Goal: Information Seeking & Learning: Learn about a topic

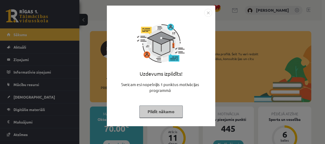
click at [170, 115] on button "Pildīt nākamo" at bounding box center [161, 111] width 43 height 12
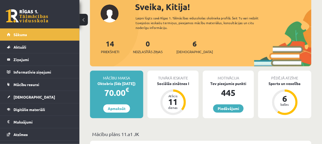
scroll to position [42, 0]
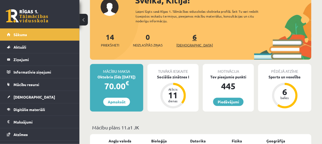
click at [185, 39] on link "6 Ieskaites" at bounding box center [194, 40] width 37 height 16
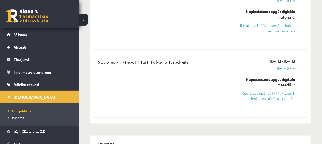
scroll to position [127, 0]
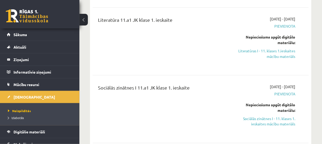
drag, startPoint x: 280, startPoint y: 50, endPoint x: 181, endPoint y: 12, distance: 105.8
click at [280, 50] on link "Literatūras I - 11. klases 1.ieskaites mācību materiāls" at bounding box center [265, 53] width 61 height 11
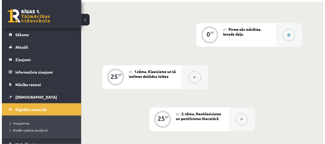
scroll to position [127, 0]
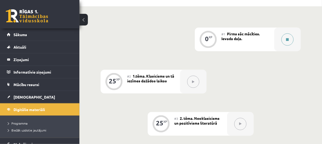
click at [284, 41] on button at bounding box center [288, 39] width 12 height 12
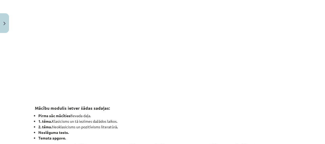
scroll to position [169, 0]
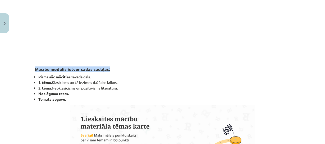
drag, startPoint x: 33, startPoint y: 69, endPoint x: 108, endPoint y: 68, distance: 74.9
click at [111, 68] on h3 "Mācību modulis ietver šādas sadaļas:" at bounding box center [163, 67] width 256 height 10
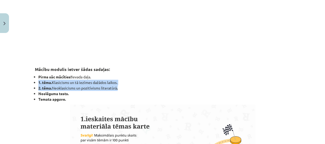
drag, startPoint x: 37, startPoint y: 82, endPoint x: 112, endPoint y: 85, distance: 75.8
click at [122, 88] on ul "Pirms sāc mācīties! Ievada daļa. 1. tēma. Klasicisms un tā iezīmes dažādos laik…" at bounding box center [163, 88] width 256 height 28
copy ul "1. tēma. Klasicisms un tā iezīmes dažādos laikos. 2. tēma. Neoklasicisms un poz…"
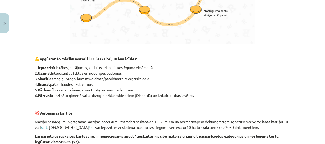
scroll to position [360, 0]
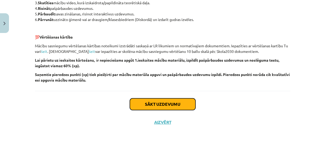
click at [160, 104] on button "Sākt uzdevumu" at bounding box center [163, 104] width 66 height 12
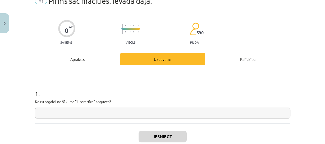
scroll to position [34, 0]
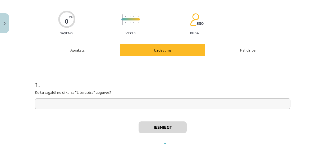
click at [136, 104] on input "text" at bounding box center [163, 103] width 256 height 11
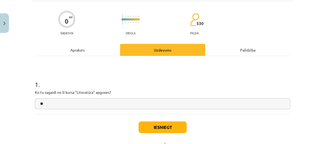
type input "*"
type input "**********"
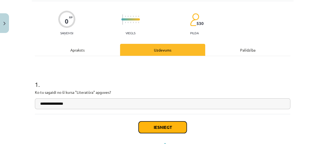
click at [177, 125] on button "Iesniegt" at bounding box center [163, 127] width 48 height 12
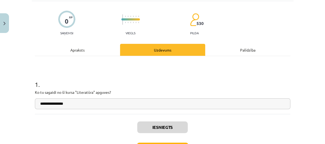
scroll to position [55, 0]
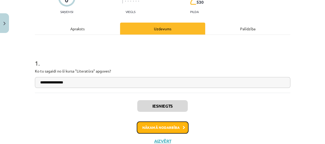
click at [169, 129] on button "Nākamā nodarbība" at bounding box center [163, 127] width 52 height 12
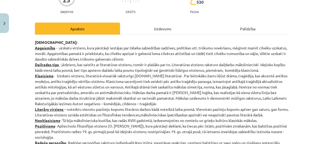
scroll to position [13, 0]
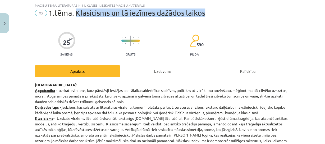
drag, startPoint x: 73, startPoint y: 13, endPoint x: 217, endPoint y: 16, distance: 143.6
click at [218, 16] on div "#2 1.tēma. Klasicisms un tā iezīmes dažādos laikos" at bounding box center [163, 13] width 256 height 8
copy span "Klasicisms un tā iezīmes dažādos laikos"
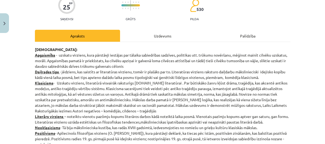
scroll to position [55, 0]
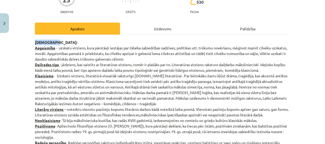
drag, startPoint x: 33, startPoint y: 42, endPoint x: 56, endPoint y: 41, distance: 23.0
click at [63, 41] on p "[DEMOGRAPHIC_DATA]: Apgaismība - uzskatu virziens, kura pārstāvji iestājas par …" at bounding box center [163, 105] width 256 height 133
copy strong "[DEMOGRAPHIC_DATA]:"
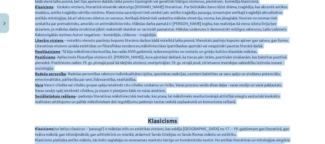
scroll to position [131, 0]
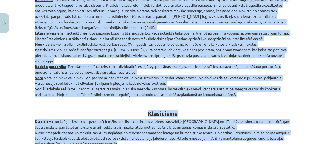
drag, startPoint x: 33, startPoint y: 27, endPoint x: 243, endPoint y: 96, distance: 220.5
click at [243, 96] on p "[DEMOGRAPHIC_DATA]: Apgaismība - uzskatu virziens, kura pārstāvji iestājas par …" at bounding box center [163, 29] width 256 height 133
copy p "Loremipsum - dolorsi ametcons, adip elitseddo eiusmodt inc utlabor etdoloremag …"
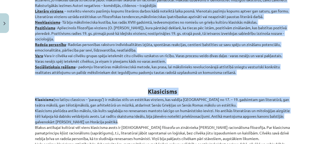
scroll to position [174, 0]
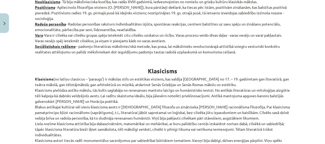
click at [148, 70] on b "Klasicisms" at bounding box center [162, 71] width 29 height 8
drag, startPoint x: 162, startPoint y: 71, endPoint x: 176, endPoint y: 71, distance: 14.3
click at [176, 71] on h1 "Klasicisms" at bounding box center [163, 66] width 256 height 17
copy div "Klasicisms"
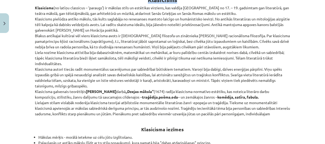
scroll to position [237, 0]
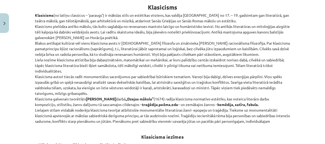
click at [38, 16] on strong "Klasicisms" at bounding box center [44, 15] width 19 height 5
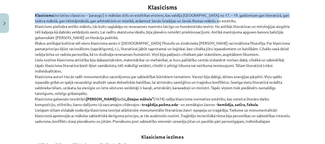
drag, startPoint x: 33, startPoint y: 14, endPoint x: 229, endPoint y: 20, distance: 195.5
click at [251, 22] on p "Klasicisms (no latīņu classicus – ‘paraugs’) ir mākslas stils un estētikas virz…" at bounding box center [163, 67] width 256 height 111
copy p "Klasicisms (no latīņu classicus – ‘paraugs’) ir mākslas stils un estētikas virz…"
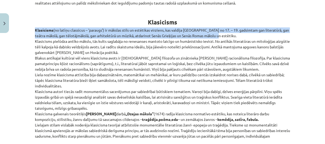
scroll to position [226, 0]
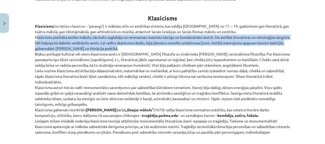
drag, startPoint x: 33, startPoint y: 36, endPoint x: 113, endPoint y: 44, distance: 79.9
click at [123, 50] on p "Klasicisms (no latīņu classicus – ‘paraugs’) ir mākslas stils un estētikas virz…" at bounding box center [163, 78] width 256 height 111
copy p "Klasicisms pielūdza antīko mākslu, tās kults saglabāja no renesanses mantoto la…"
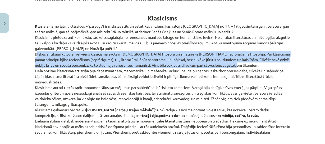
drag, startPoint x: 33, startPoint y: 53, endPoint x: 248, endPoint y: 65, distance: 214.6
click at [248, 65] on p "Klasicisms (no latīņu classicus – ‘paraugs’) ir mākslas stils un estētikas virz…" at bounding box center [163, 78] width 256 height 111
copy p "Blakus antīkajai kultūrai vēl viens klasicisma avots ir [DEMOGRAPHIC_DATA] filo…"
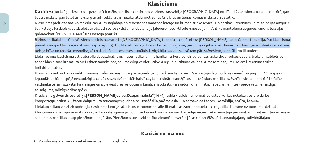
scroll to position [248, 0]
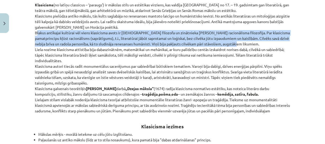
drag, startPoint x: 33, startPoint y: 48, endPoint x: 287, endPoint y: 110, distance: 261.4
click at [287, 110] on p "Klasicisms (no latīņu classicus – ‘paraugs’) ir mākslas stils un estētikas virz…" at bounding box center [163, 57] width 256 height 111
copy p "Lorem ipsumd sitametcon adipiscin elit seddoeiusmodt, incididuntu la etdolorem,…"
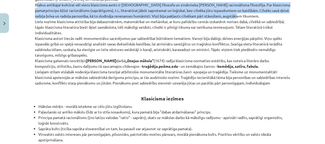
scroll to position [290, 0]
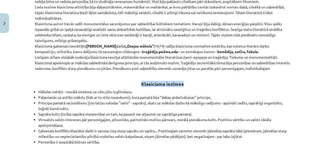
drag, startPoint x: 139, startPoint y: 83, endPoint x: 182, endPoint y: 86, distance: 42.5
click at [182, 86] on h2 "Klasicisma iezīmes" at bounding box center [163, 80] width 256 height 13
copy strong "Klasicisma iezīmes"
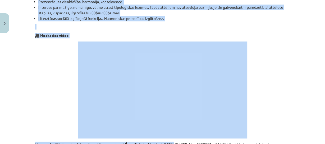
scroll to position [493, 0]
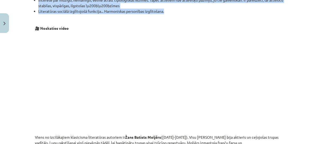
drag, startPoint x: 37, startPoint y: 27, endPoint x: 167, endPoint y: 10, distance: 131.1
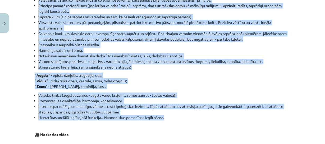
scroll to position [345, 0]
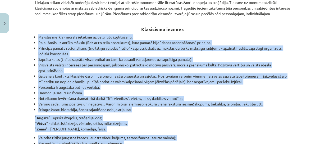
click at [11, 38] on div "Mācību tēma: Literatūras i - 11. klases 1.ieskaites mācību materiāls #2 1.tēma.…" at bounding box center [162, 72] width 325 height 144
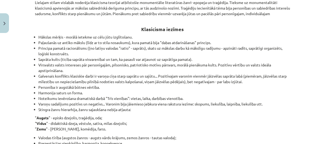
click at [60, 22] on h2 "Klasicisma iezīmes" at bounding box center [163, 26] width 256 height 13
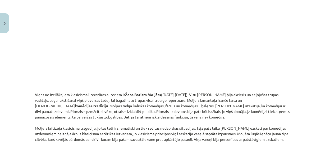
scroll to position [556, 0]
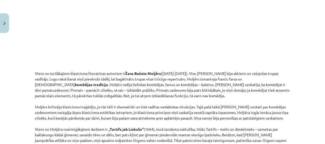
click at [25, 79] on div "Mācību tēma: Literatūras i - 11. klases 1.ieskaites mācību materiāls #2 1.tēma.…" at bounding box center [162, 72] width 325 height 144
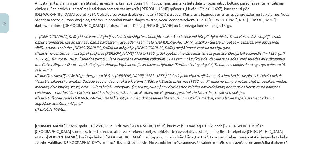
scroll to position [0, 0]
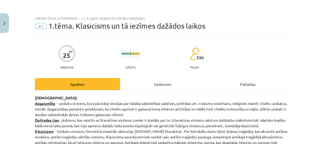
click at [168, 80] on div "Uzdevums" at bounding box center [162, 84] width 85 height 12
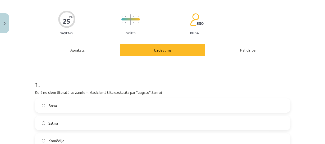
scroll to position [55, 0]
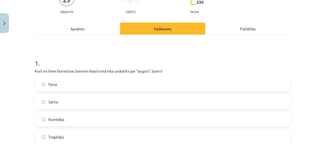
drag, startPoint x: 81, startPoint y: 38, endPoint x: 81, endPoint y: 31, distance: 6.9
click at [81, 31] on div "Apraksts" at bounding box center [77, 29] width 85 height 12
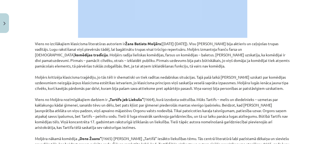
scroll to position [639, 0]
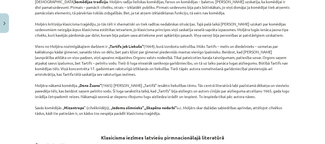
drag, startPoint x: 33, startPoint y: 23, endPoint x: 174, endPoint y: 114, distance: 168.1
click at [174, 114] on p "Viens no izcilākajiem klasicisma literatūras autoriem ir [PERSON_NAME] ([DATE]-…" at bounding box center [163, 52] width 256 height 128
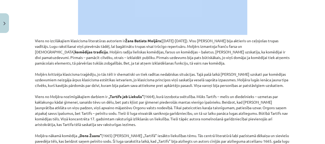
scroll to position [575, 0]
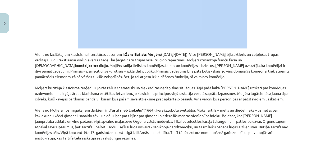
click at [302, 87] on div "Mācību tēma: Literatūras i - 11. klases 1.ieskaites mācību materiāls #2 1.tēma.…" at bounding box center [162, 72] width 325 height 144
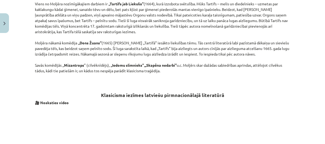
scroll to position [724, 0]
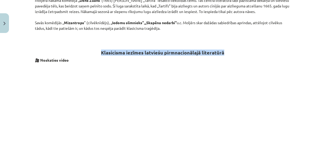
drag, startPoint x: 100, startPoint y: 52, endPoint x: 207, endPoint y: 53, distance: 107.5
click at [236, 55] on h2 "Klasicisma iezīmes latviešu pirmnacionālajā literatūrā" at bounding box center [163, 49] width 256 height 13
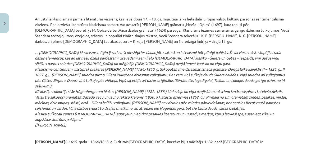
scroll to position [883, 0]
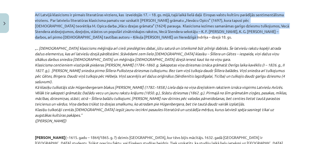
drag, startPoint x: 33, startPoint y: 14, endPoint x: 124, endPoint y: 35, distance: 93.8
click at [124, 35] on p "Arī Latvijā klasicisms ir pirmais literatūras virziens, kas izveidojās 17. – 18…" at bounding box center [163, 98] width 256 height 172
drag, startPoint x: 33, startPoint y: 49, endPoint x: 81, endPoint y: 105, distance: 73.7
click at [83, 122] on p "Arī Latvijā klasicisms ir pirmais literatūras virziens, kas izveidojās 17. – 18…" at bounding box center [163, 98] width 256 height 172
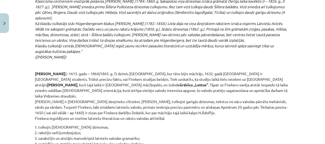
scroll to position [989, 0]
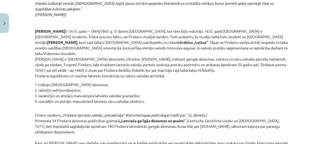
click at [151, 87] on li "rakstījis veltījumdzejoļus;" at bounding box center [164, 90] width 252 height 6
